Goal: Information Seeking & Learning: Stay updated

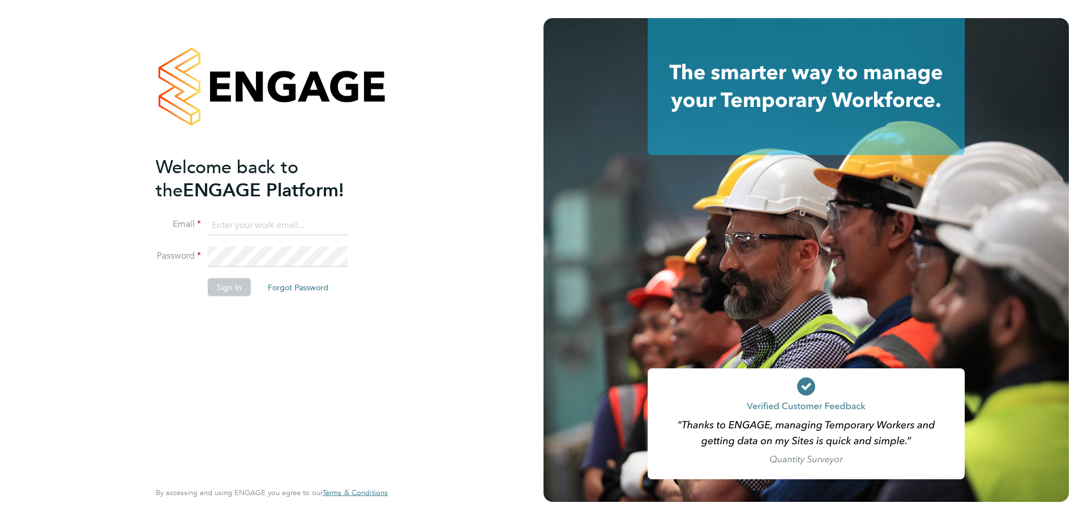
type input "TORI.CHAMBERS@UK.G4S.COM"
click at [227, 282] on button "Sign In" at bounding box center [229, 287] width 43 height 18
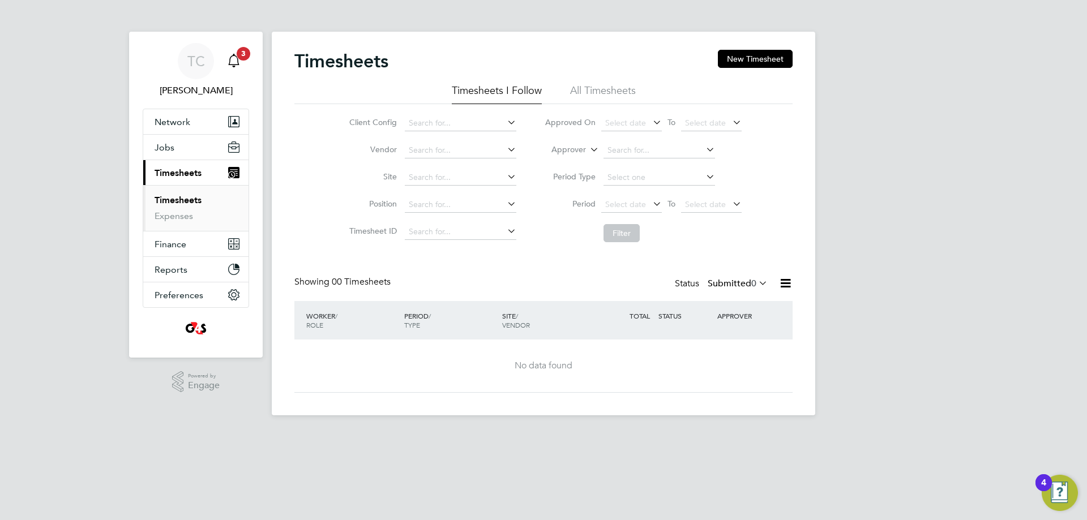
click at [228, 57] on icon "Main navigation" at bounding box center [234, 61] width 14 height 14
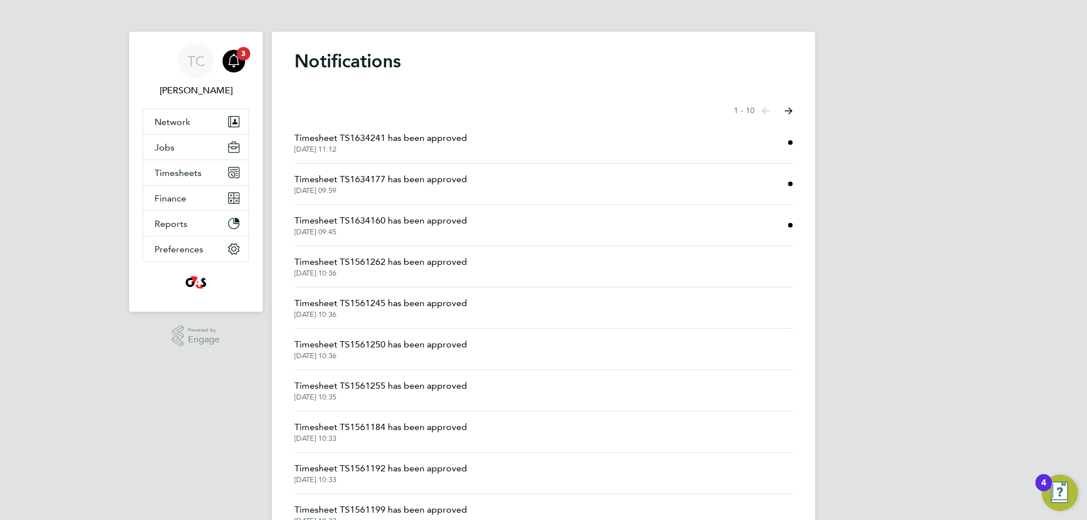
click at [333, 233] on span "[DATE] 09:45" at bounding box center [380, 232] width 173 height 9
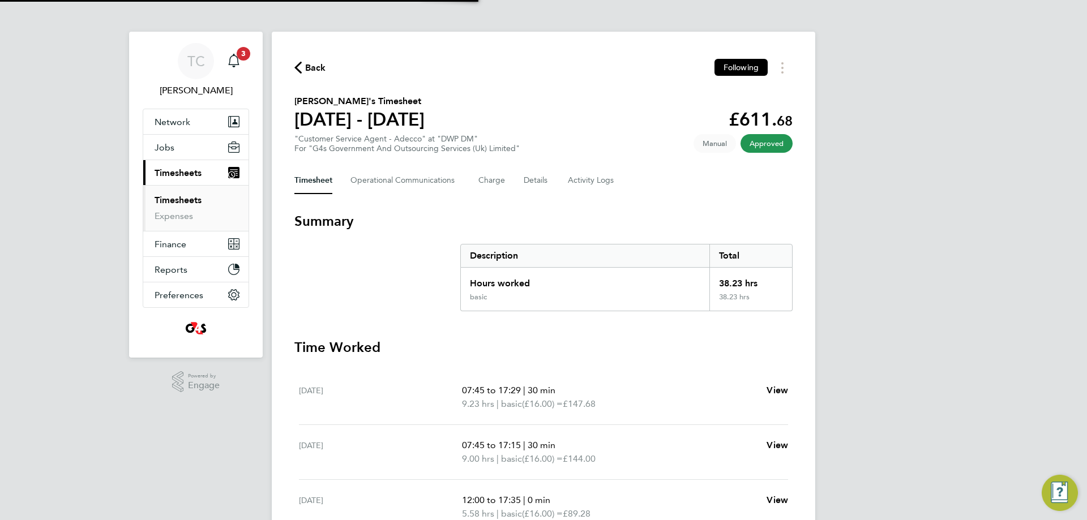
click at [330, 182] on button "Timesheet" at bounding box center [313, 180] width 38 height 27
click at [302, 50] on div "Back Following [PERSON_NAME]'s Timesheet [DATE] - [DATE] £611. 68 "Customer Ser…" at bounding box center [543, 393] width 543 height 723
click at [307, 66] on span "Back" at bounding box center [315, 68] width 21 height 14
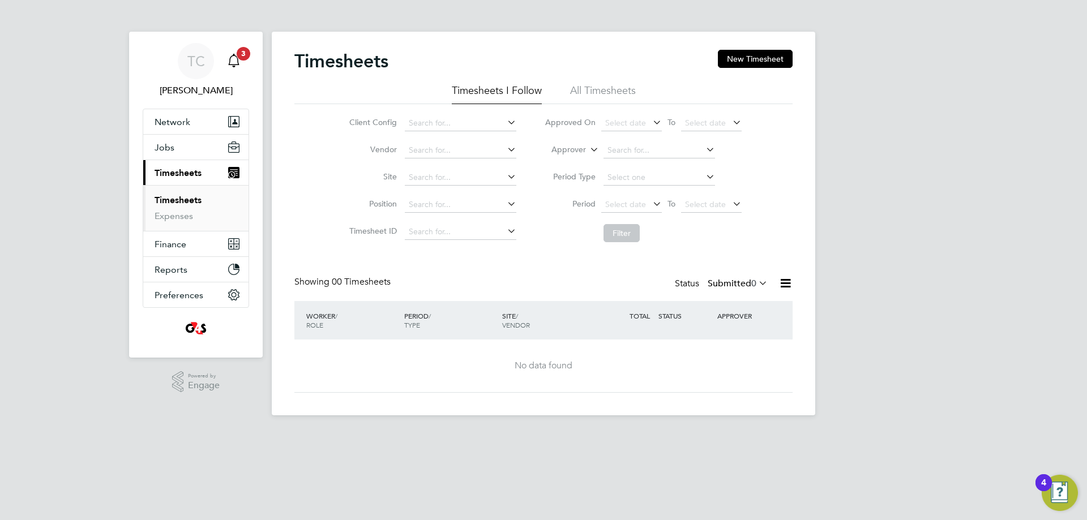
click at [235, 62] on icon "Main navigation" at bounding box center [234, 61] width 14 height 14
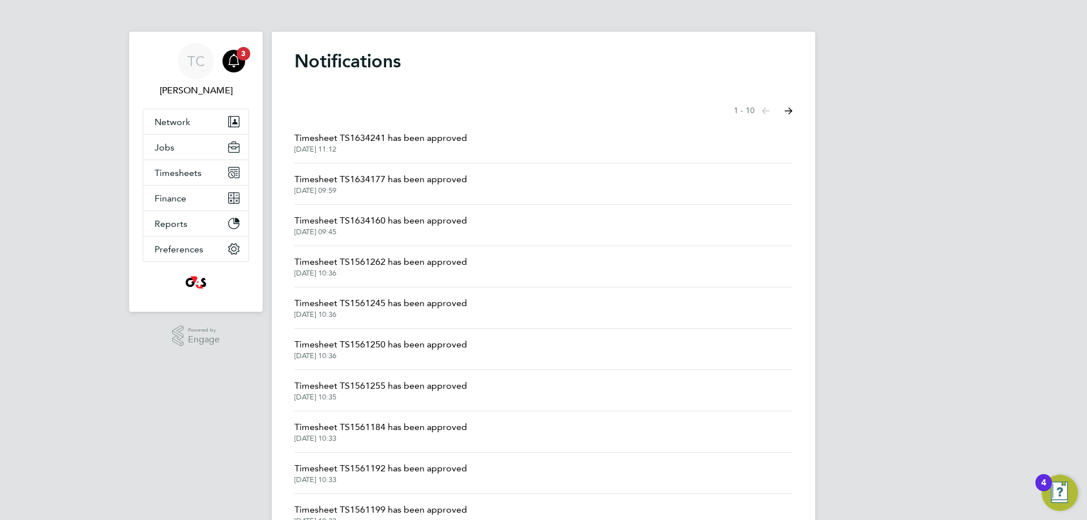
click at [449, 85] on div "Notifications Showing items 1 - 10 items Previous page Next page Timesheet TS16…" at bounding box center [543, 295] width 543 height 526
click at [794, 105] on button "Next page" at bounding box center [788, 111] width 23 height 23
click at [793, 105] on button "Next page" at bounding box center [788, 111] width 23 height 23
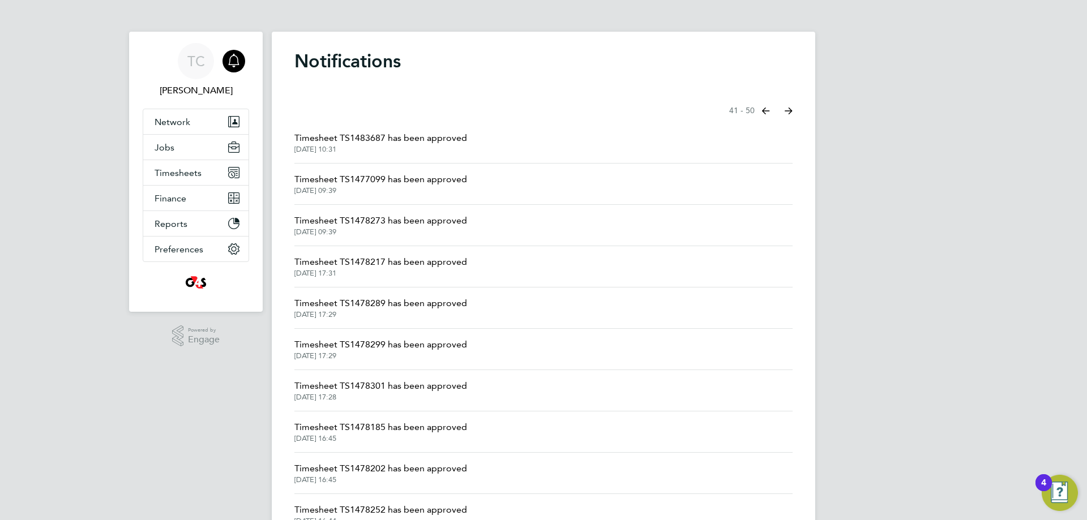
click at [793, 105] on button "Next page" at bounding box center [788, 111] width 23 height 23
click at [173, 177] on span "Timesheets" at bounding box center [178, 173] width 47 height 11
